Goal: Task Accomplishment & Management: Manage account settings

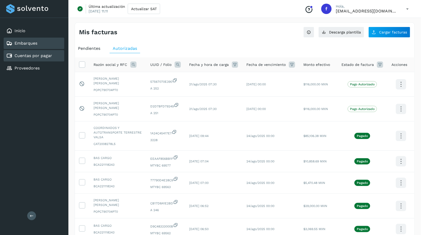
click at [37, 44] on link "Embarques" at bounding box center [26, 43] width 23 height 5
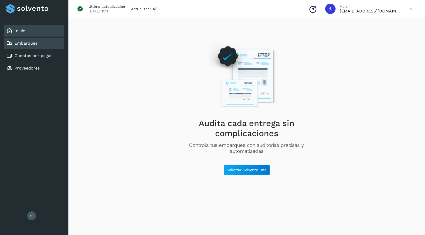
click at [16, 28] on div "Inicio" at bounding box center [15, 31] width 19 height 6
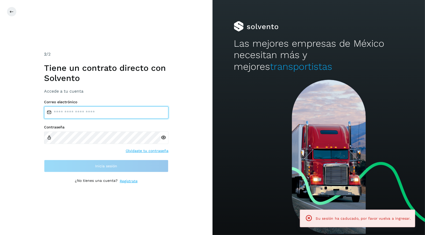
click at [106, 116] on div "Correo electrónico Contraseña Olvidaste tu contraseña Inicia sesión" at bounding box center [106, 136] width 124 height 72
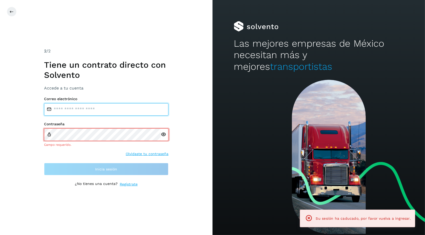
type input "**********"
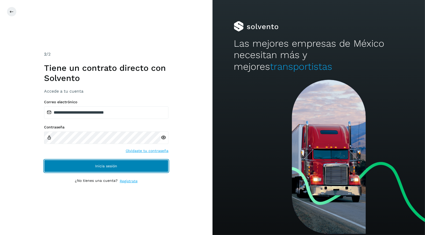
click at [143, 164] on button "Inicia sesión" at bounding box center [106, 166] width 124 height 12
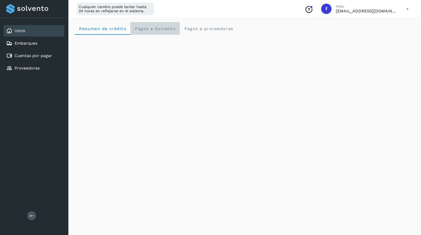
click at [147, 25] on Solvento "Pagos a Solvento" at bounding box center [155, 28] width 49 height 12
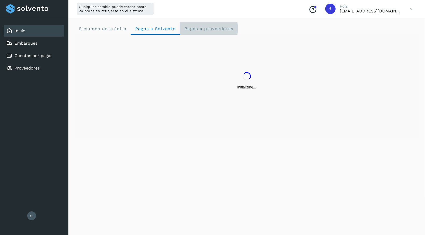
click at [214, 31] on proveedores "Pagos a proveedores" at bounding box center [209, 28] width 58 height 12
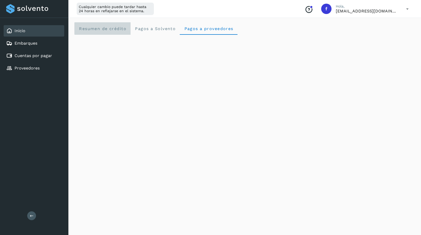
click at [86, 30] on span "Resumen de crédito" at bounding box center [103, 28] width 48 height 5
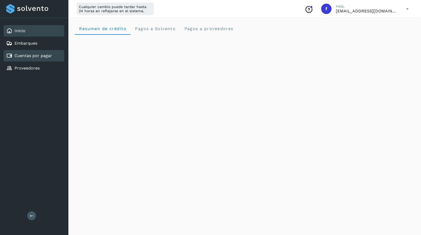
click at [23, 58] on link "Cuentas por pagar" at bounding box center [34, 55] width 38 height 5
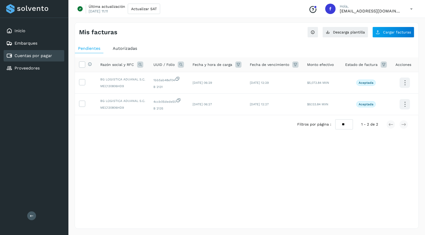
click at [124, 47] on span "Autorizadas" at bounding box center [125, 48] width 24 height 5
